Goal: Task Accomplishment & Management: Manage account settings

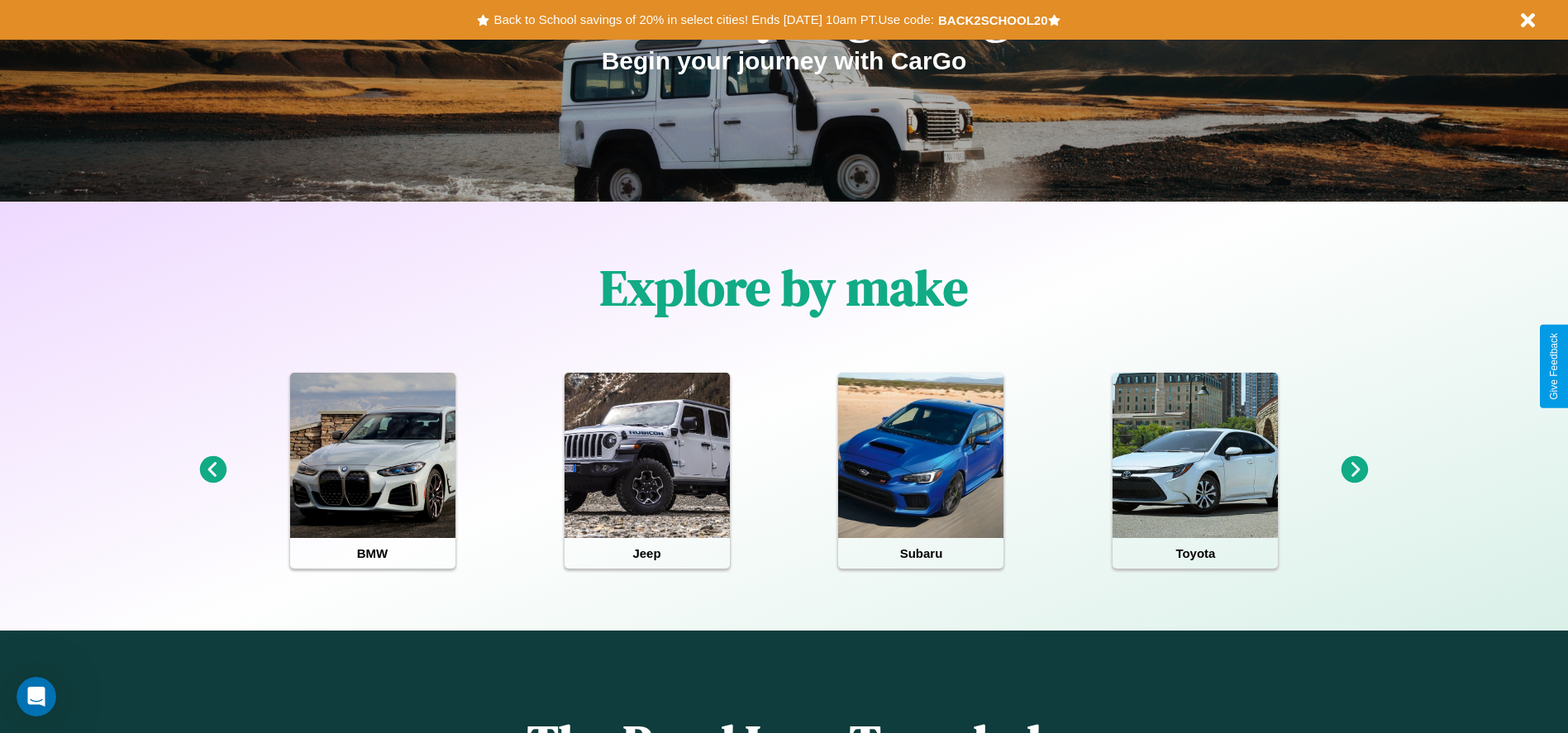
scroll to position [343, 0]
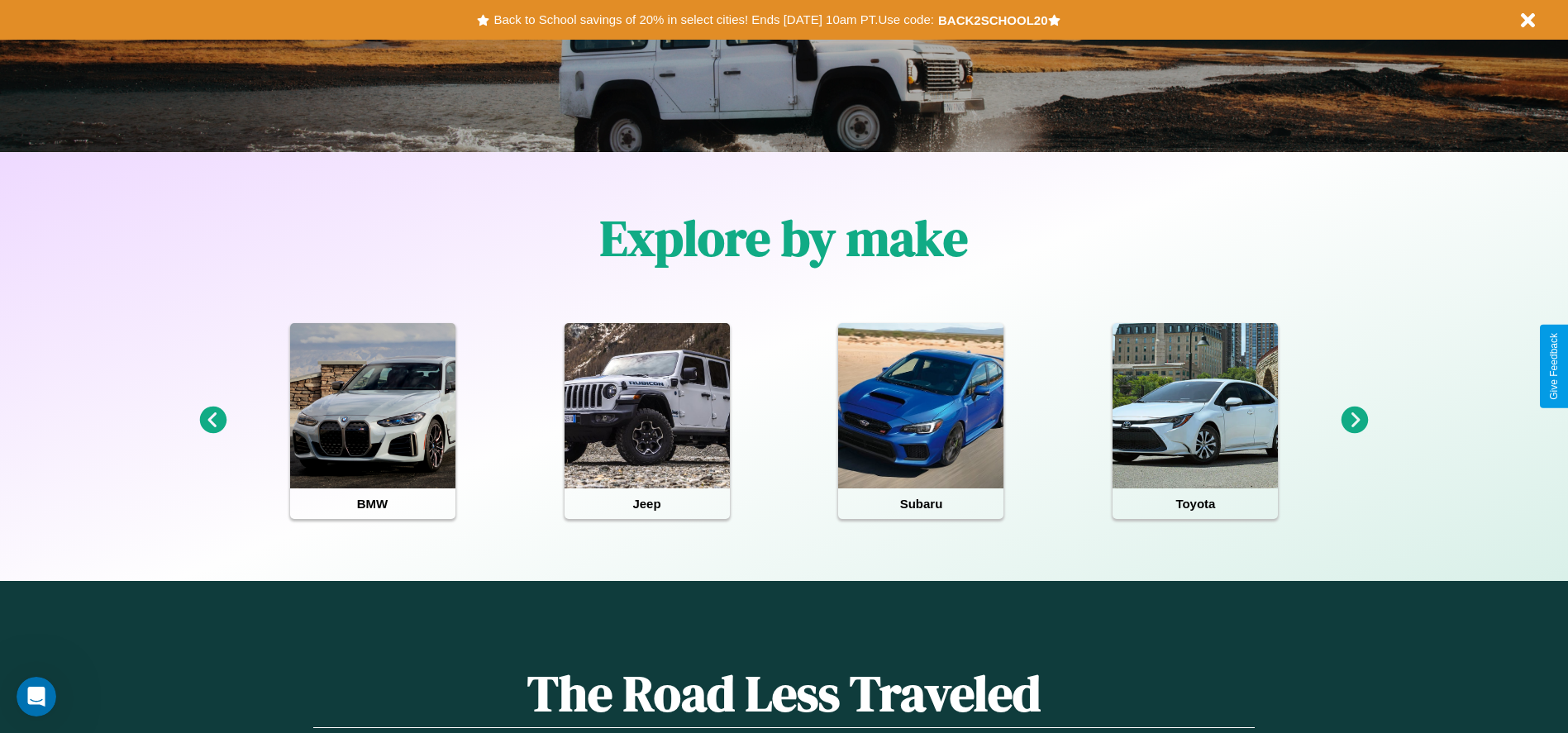
click at [1354, 420] on icon at bounding box center [1354, 419] width 27 height 27
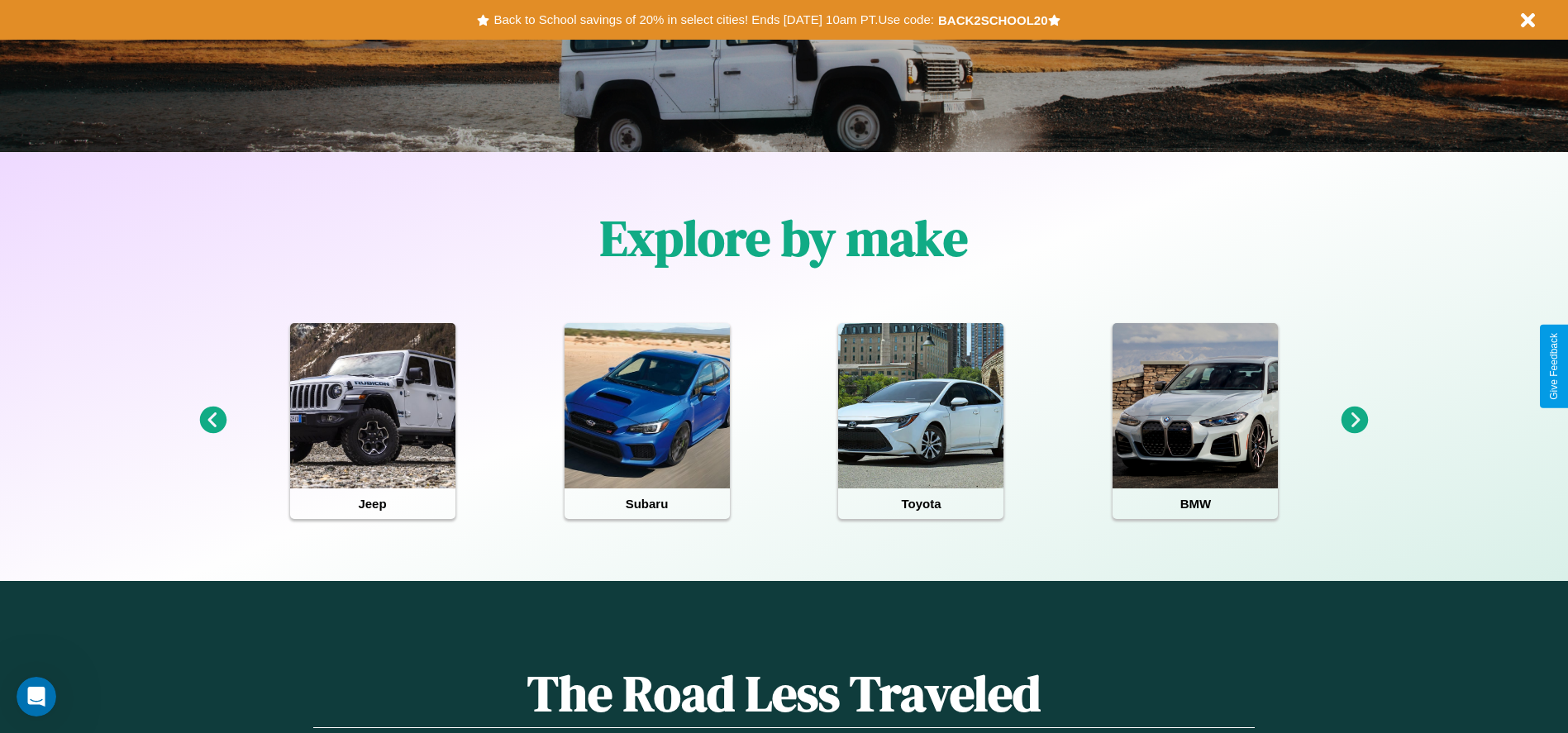
click at [213, 420] on icon at bounding box center [212, 419] width 27 height 27
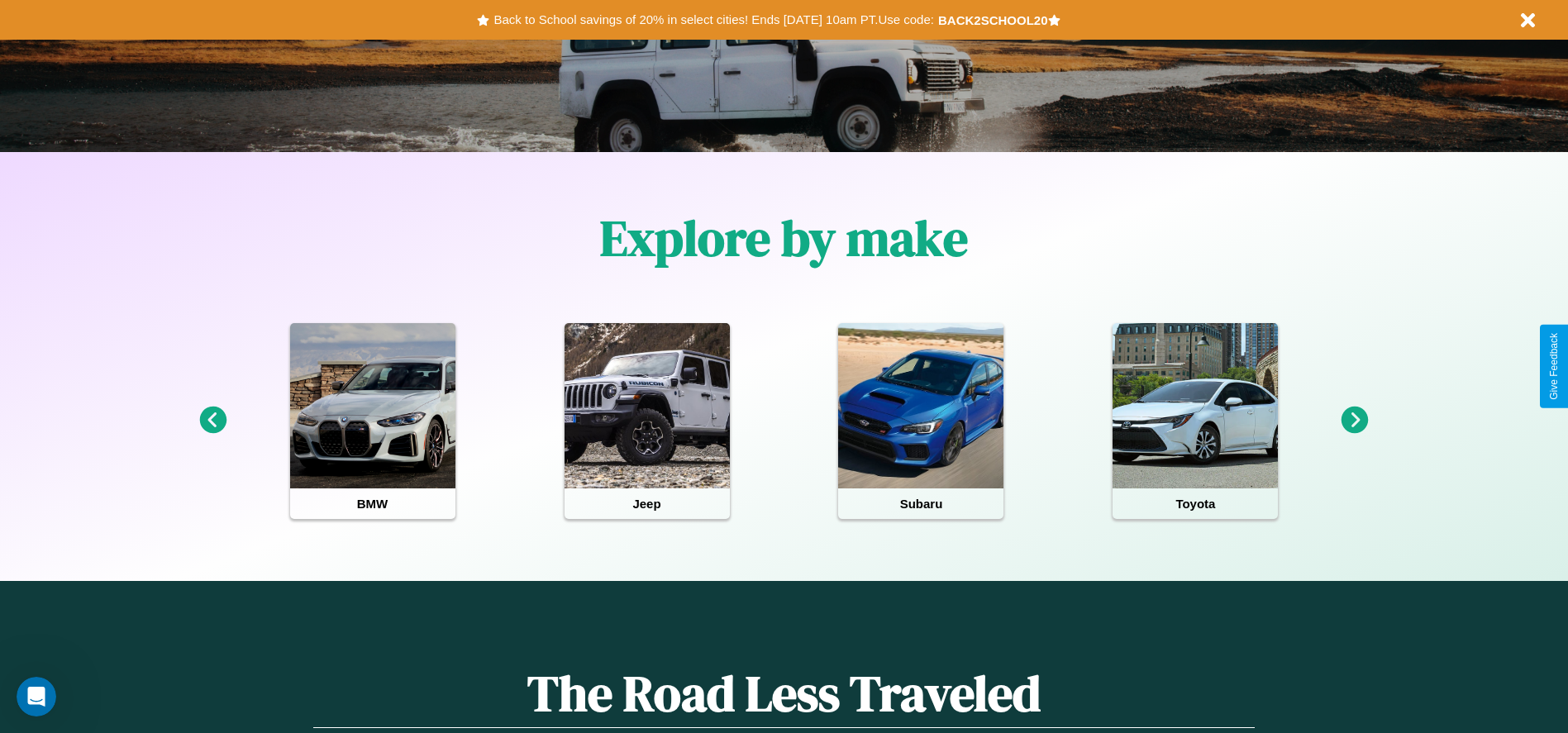
click at [213, 420] on icon at bounding box center [212, 419] width 27 height 27
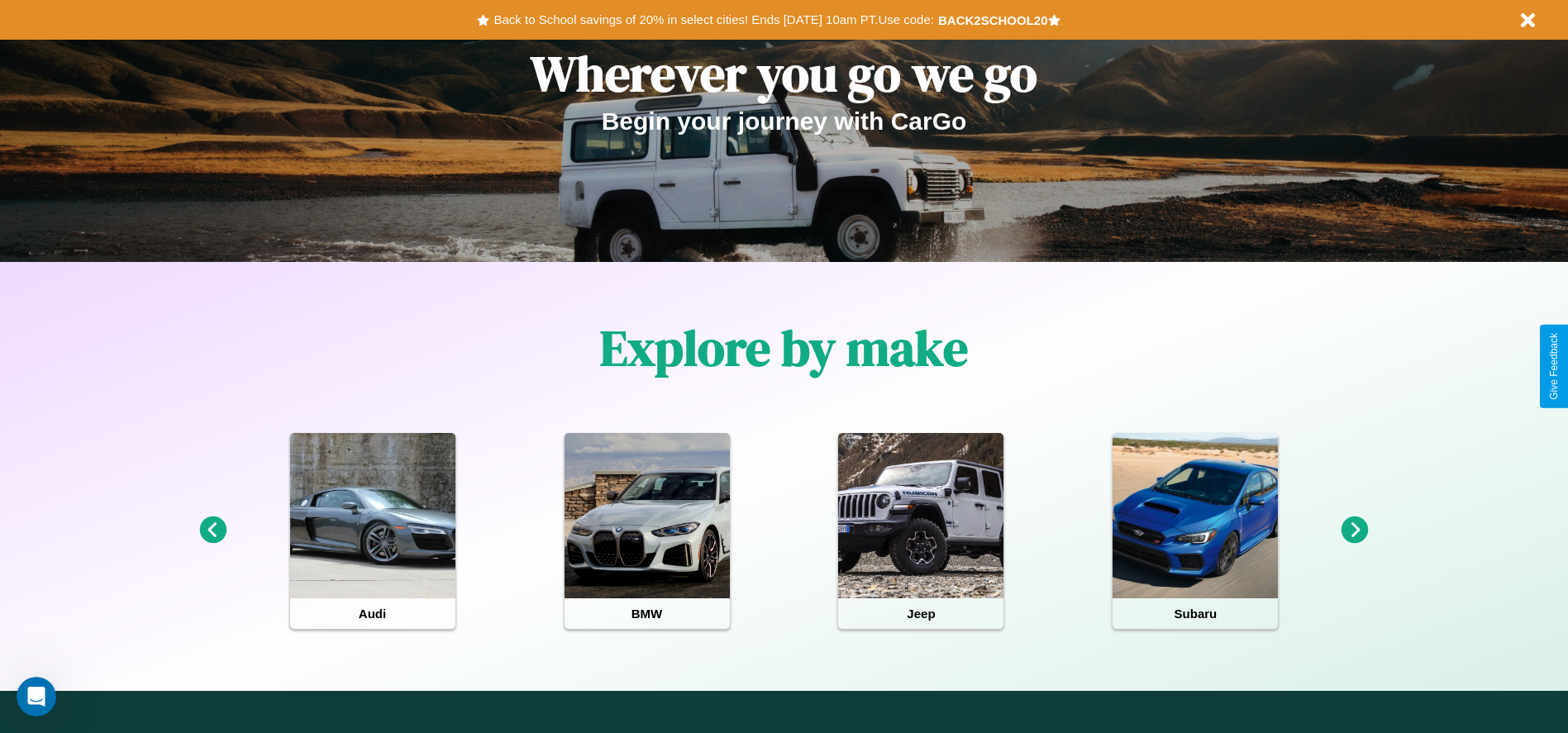
scroll to position [0, 0]
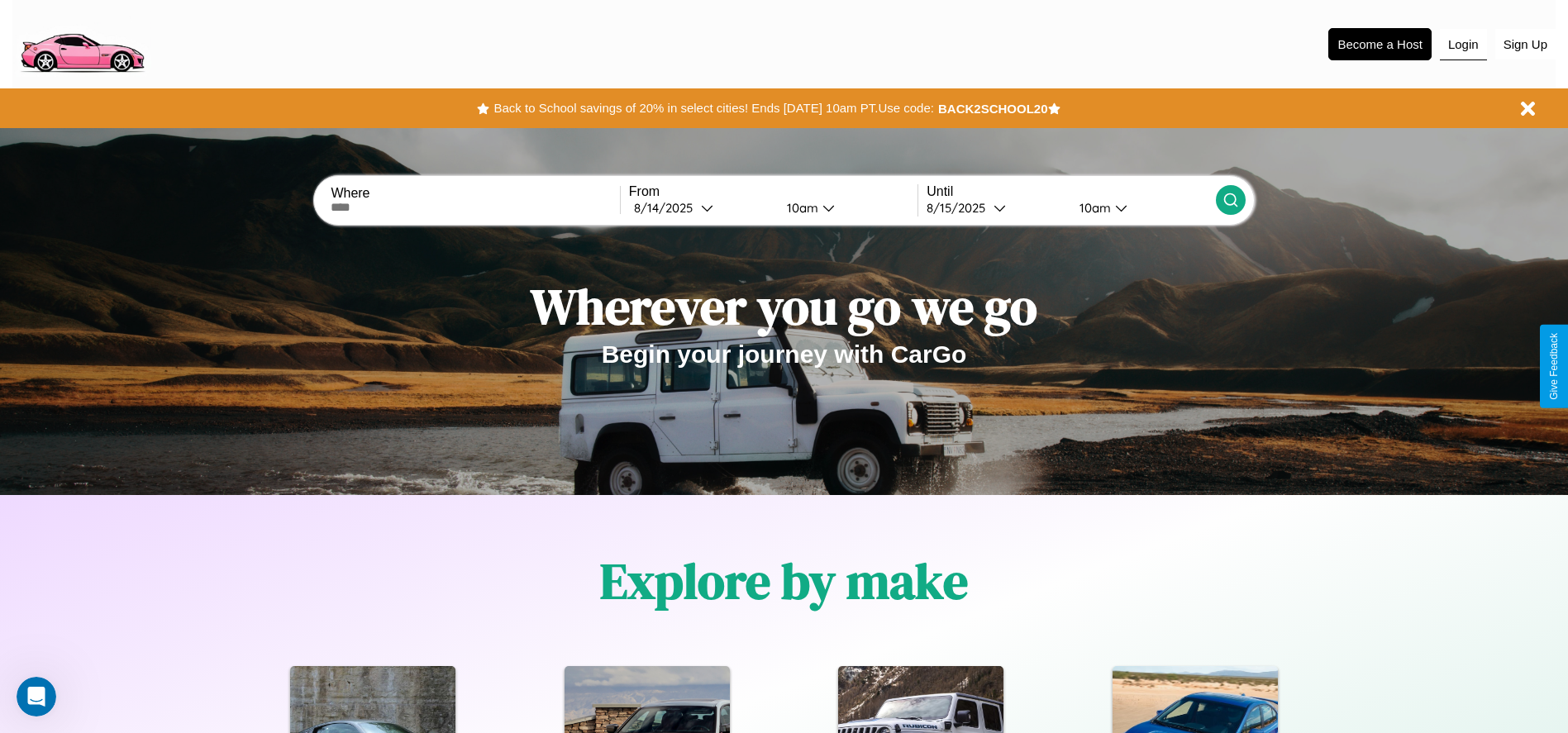
click at [1463, 44] on button "Login" at bounding box center [1463, 45] width 47 height 32
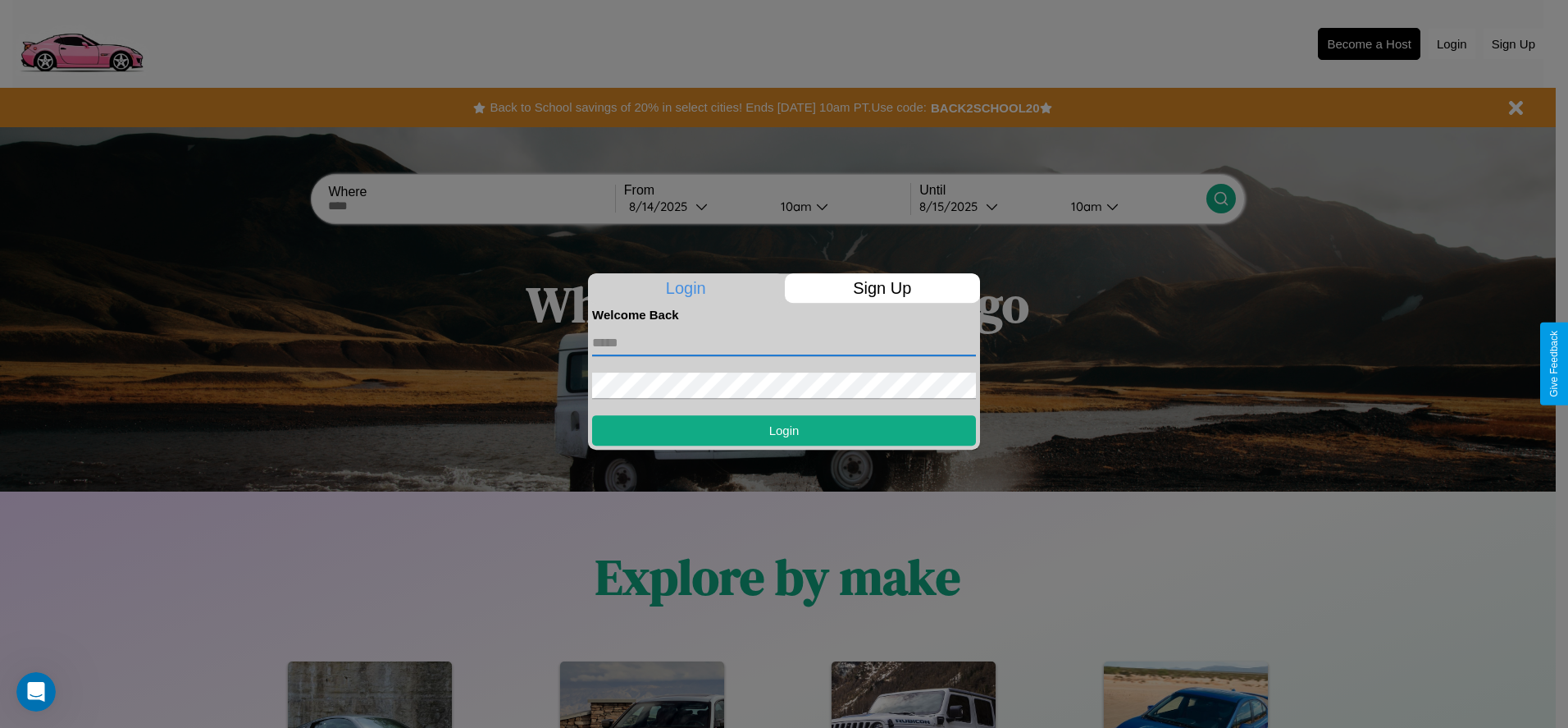
click at [784, 342] on input "text" at bounding box center [783, 342] width 384 height 27
type input "**********"
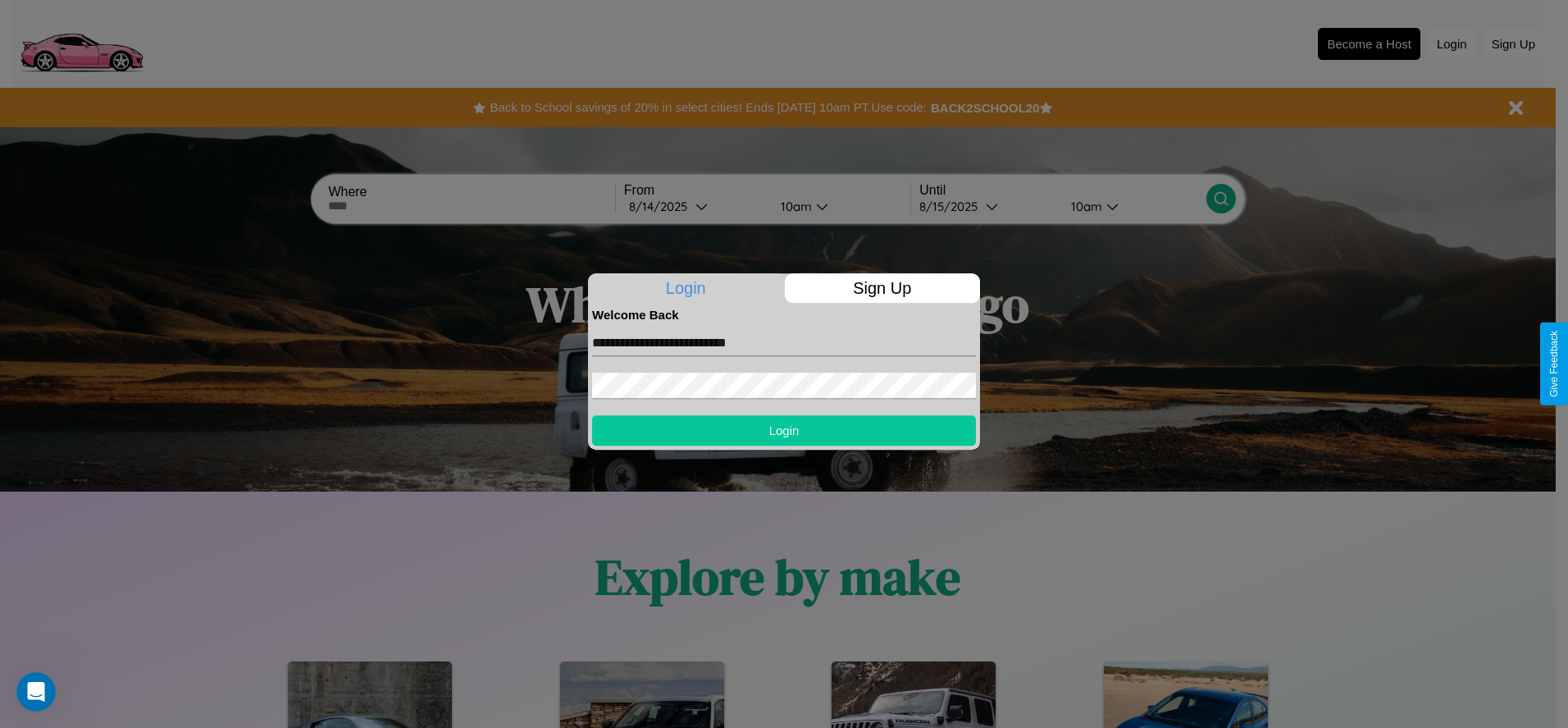
click at [784, 430] on button "Login" at bounding box center [783, 430] width 384 height 31
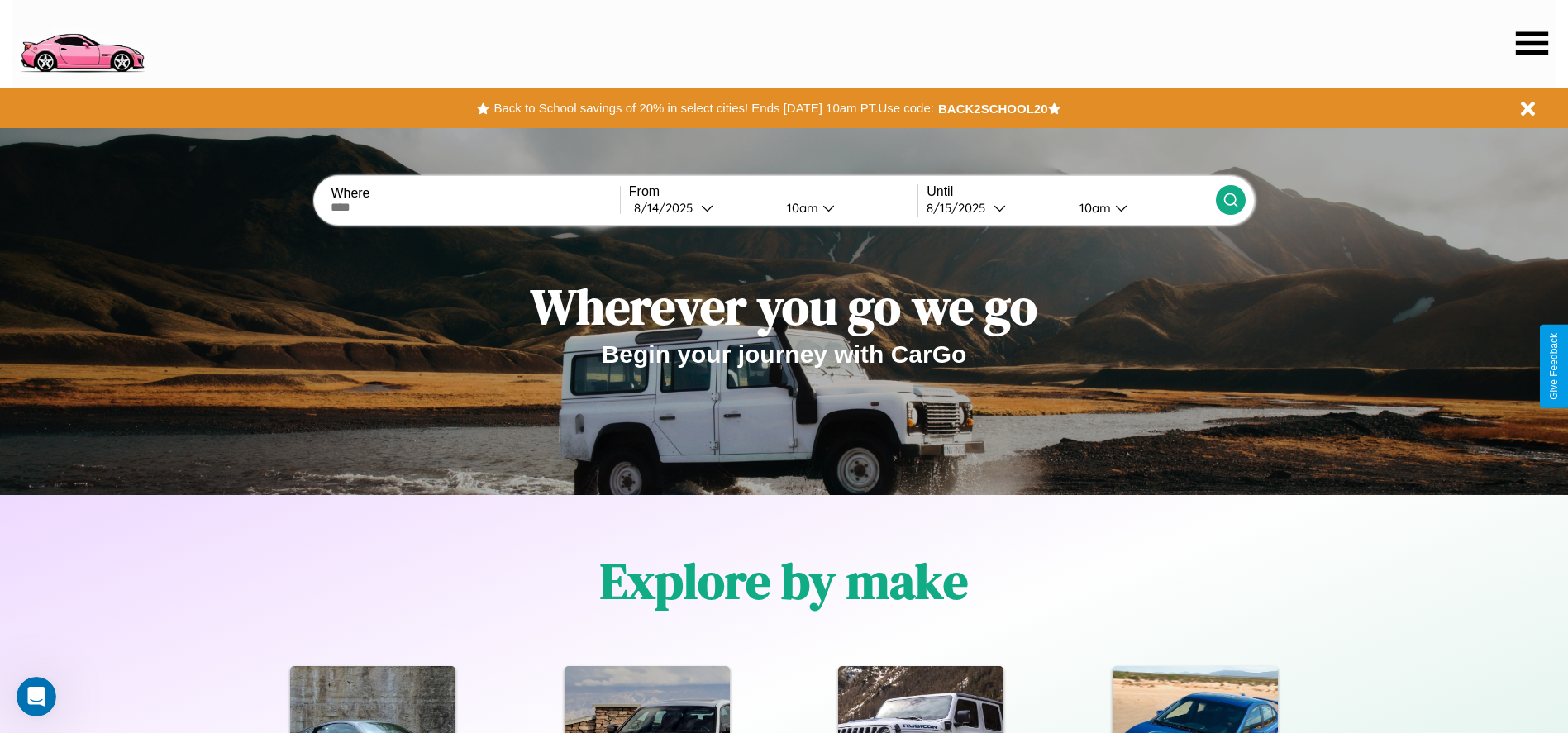
click at [1531, 43] on icon at bounding box center [1531, 43] width 32 height 23
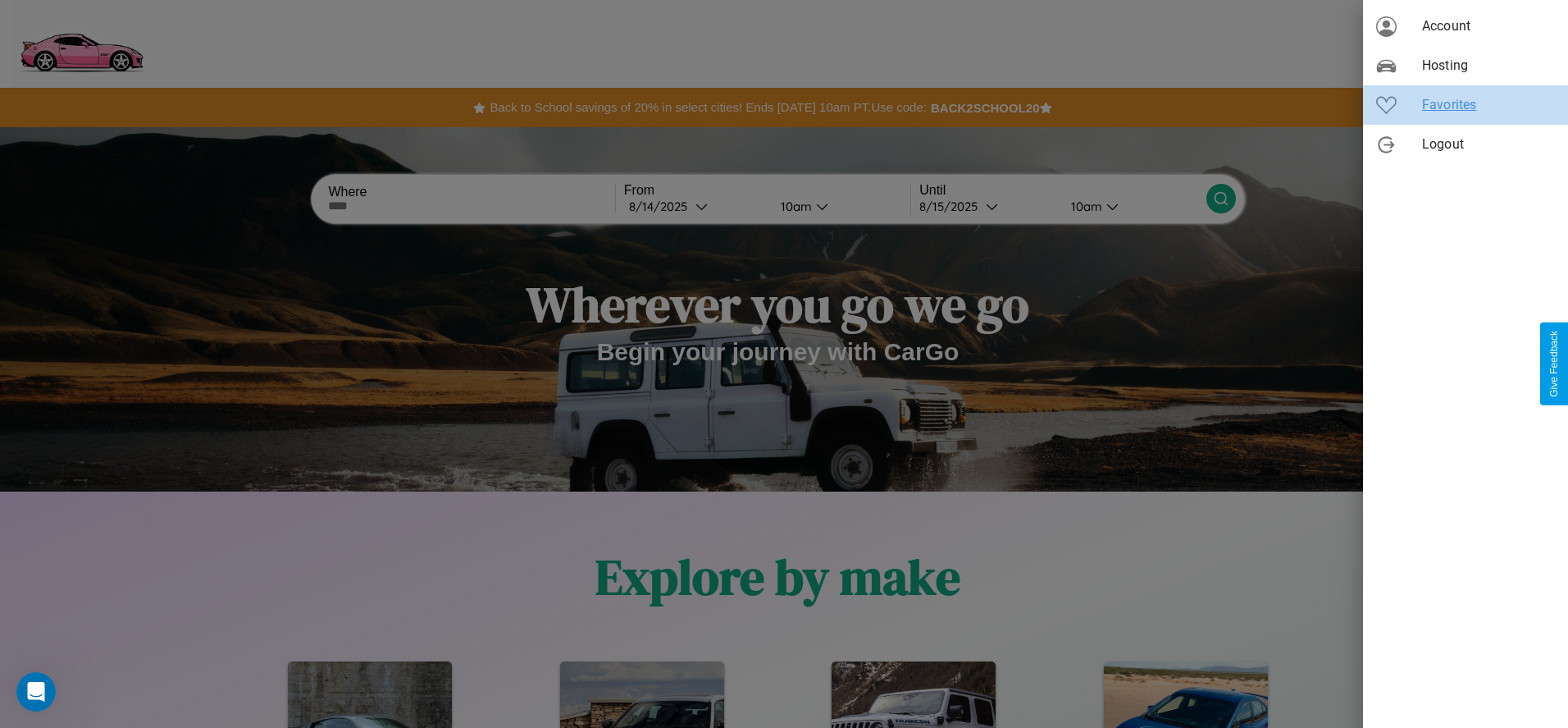
click at [1465, 105] on span "Favorites" at bounding box center [1488, 105] width 133 height 20
